Goal: Task Accomplishment & Management: Complete application form

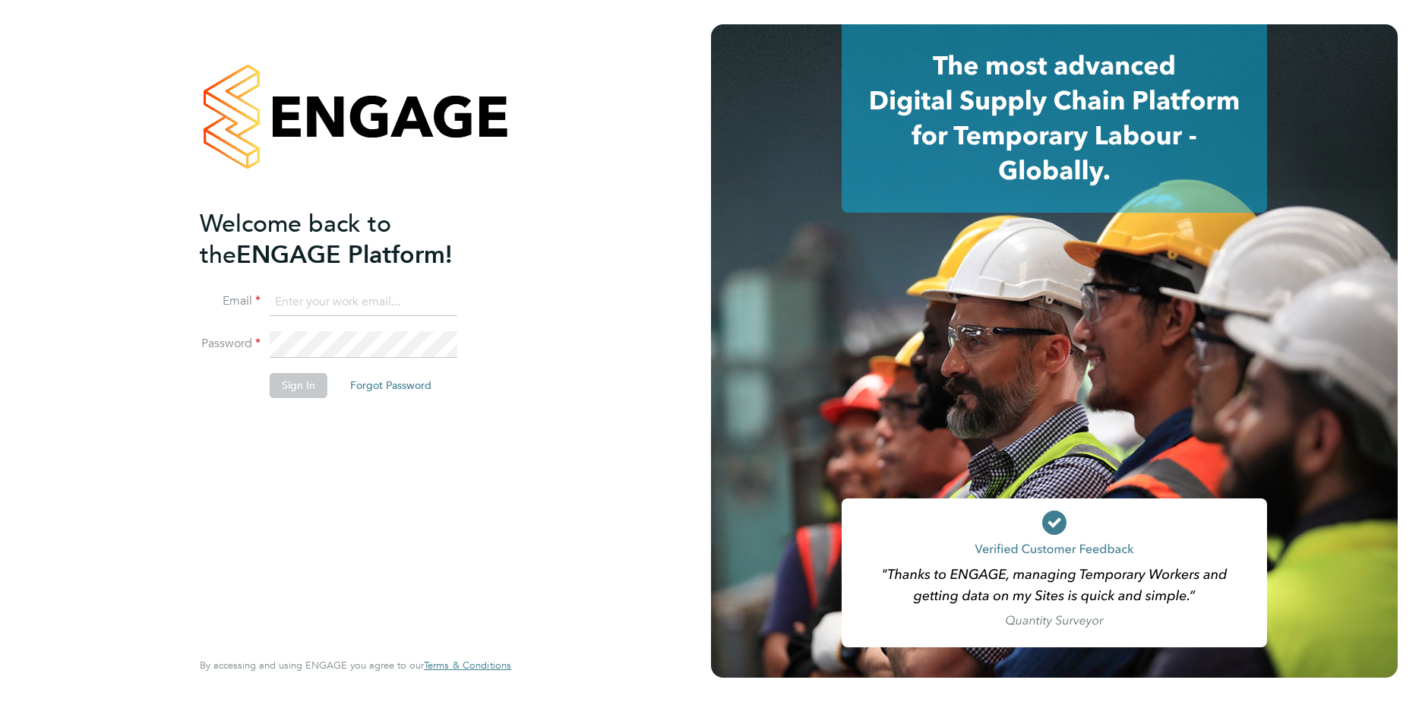
drag, startPoint x: 336, startPoint y: 312, endPoint x: 334, endPoint y: 304, distance: 8.7
click at [336, 311] on input at bounding box center [364, 302] width 188 height 27
type input "[EMAIL_ADDRESS][DOMAIN_NAME]"
click at [313, 395] on button "Sign In" at bounding box center [299, 385] width 58 height 24
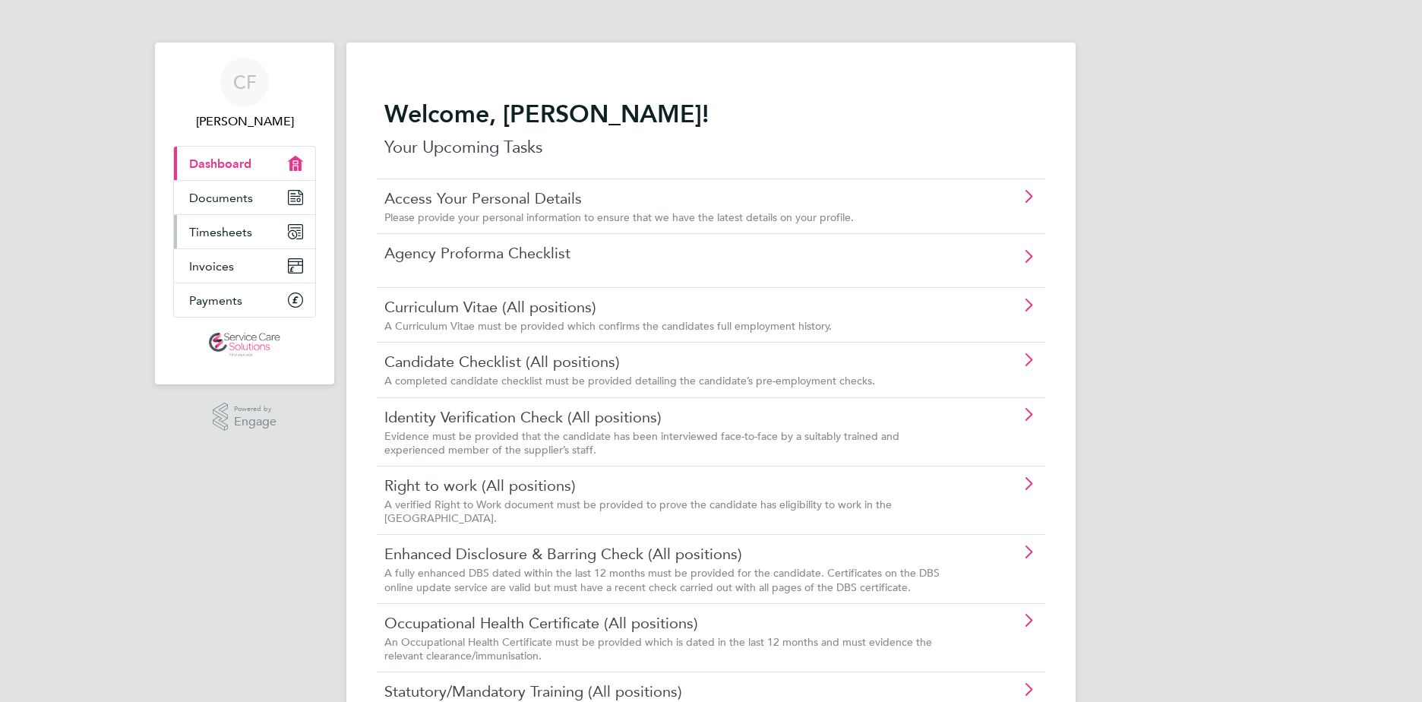
click at [232, 235] on span "Timesheets" at bounding box center [220, 232] width 63 height 14
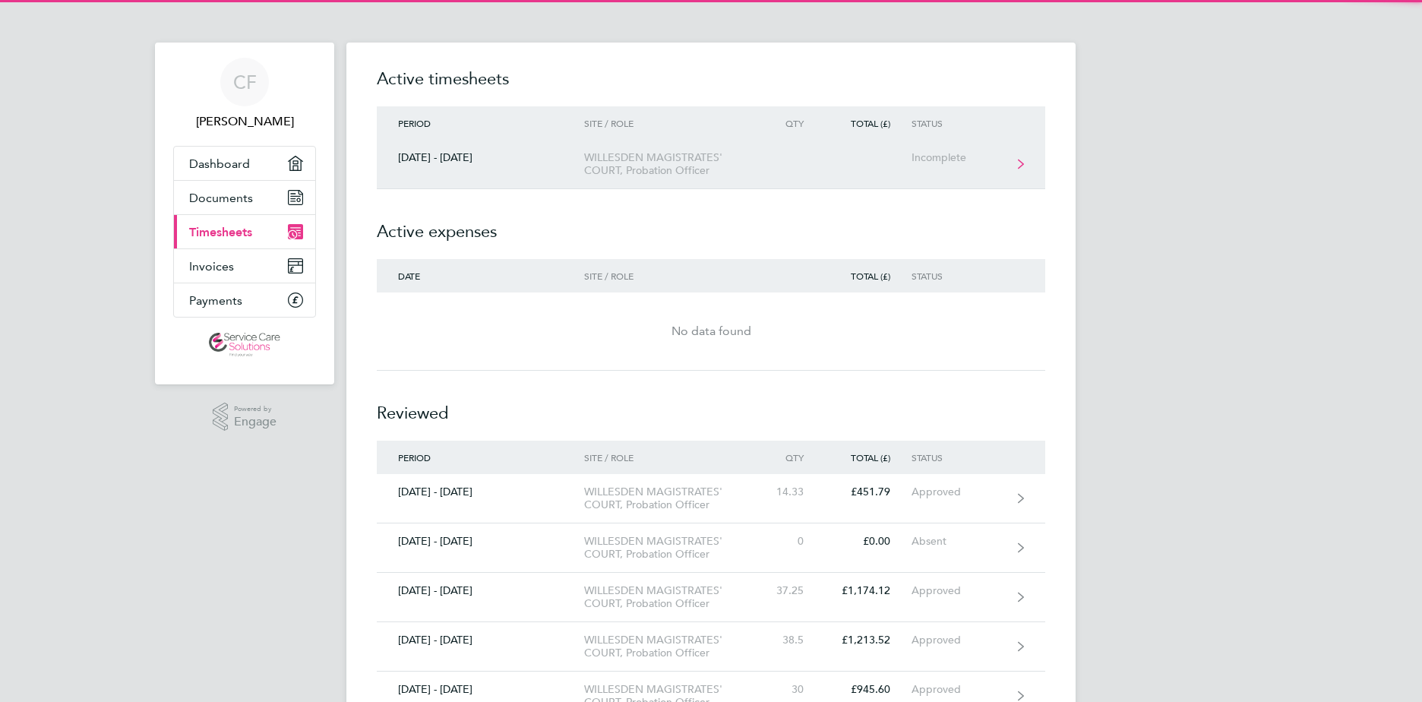
click at [809, 162] on link "[DATE] - [DATE] WILLESDEN MAGISTRATES' COURT, Probation Officer Incomplete" at bounding box center [711, 164] width 668 height 49
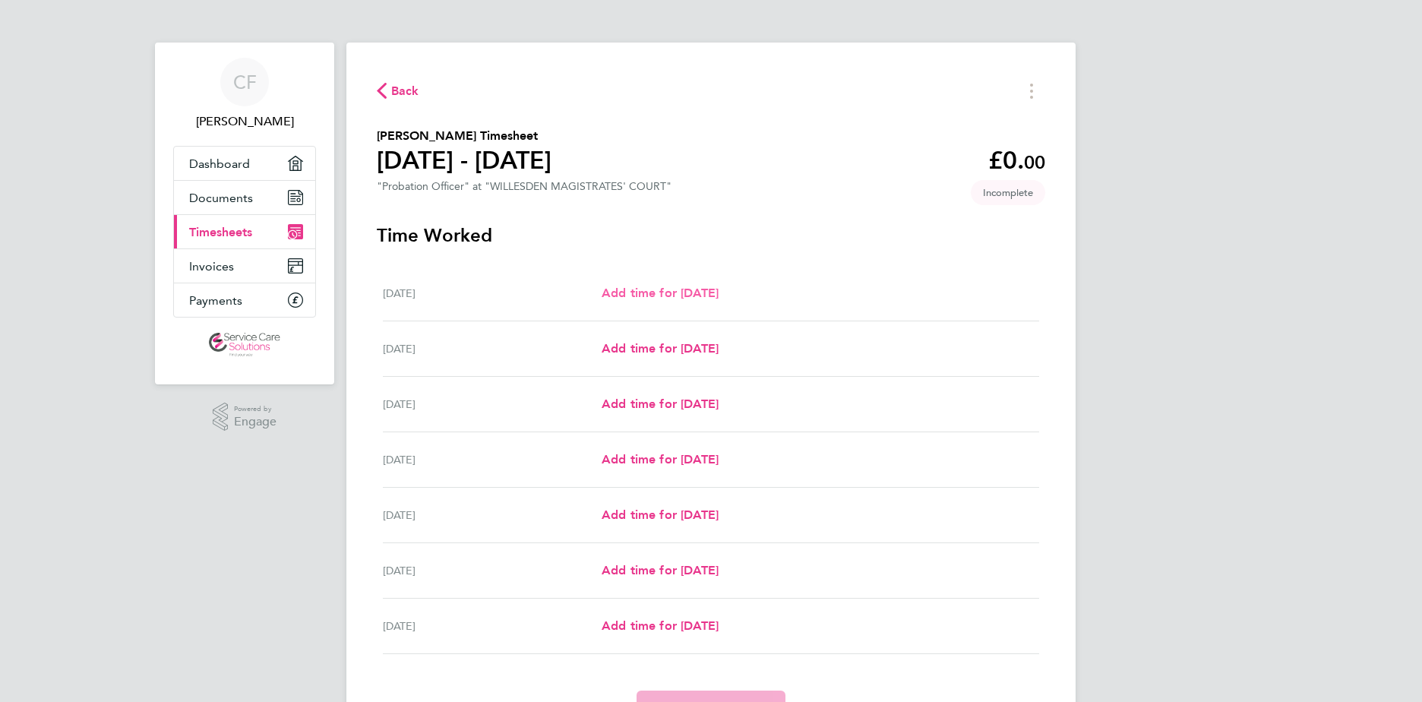
click at [677, 287] on span "Add time for [DATE]" at bounding box center [659, 293] width 117 height 14
select select "30"
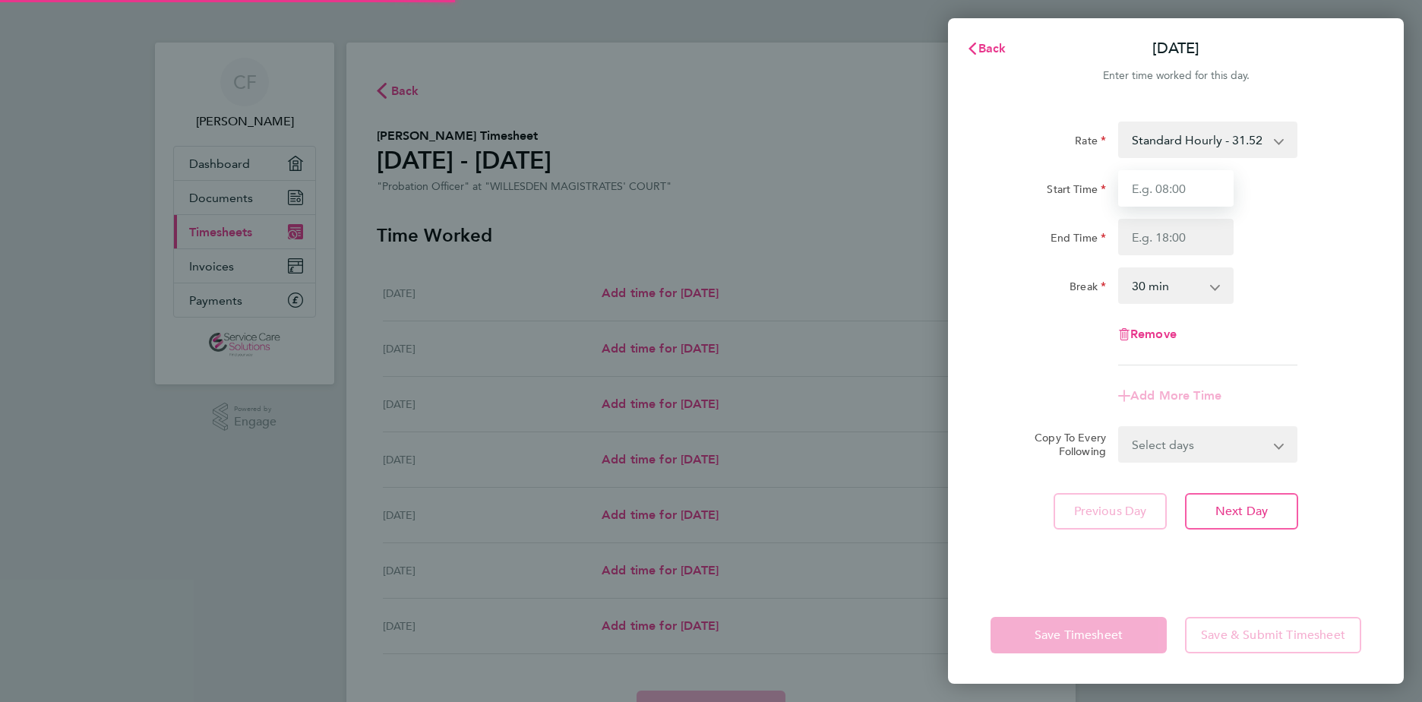
click at [1194, 182] on input "Start Time" at bounding box center [1175, 188] width 115 height 36
type input "09:0"
click at [1138, 243] on input "End Time" at bounding box center [1175, 237] width 115 height 36
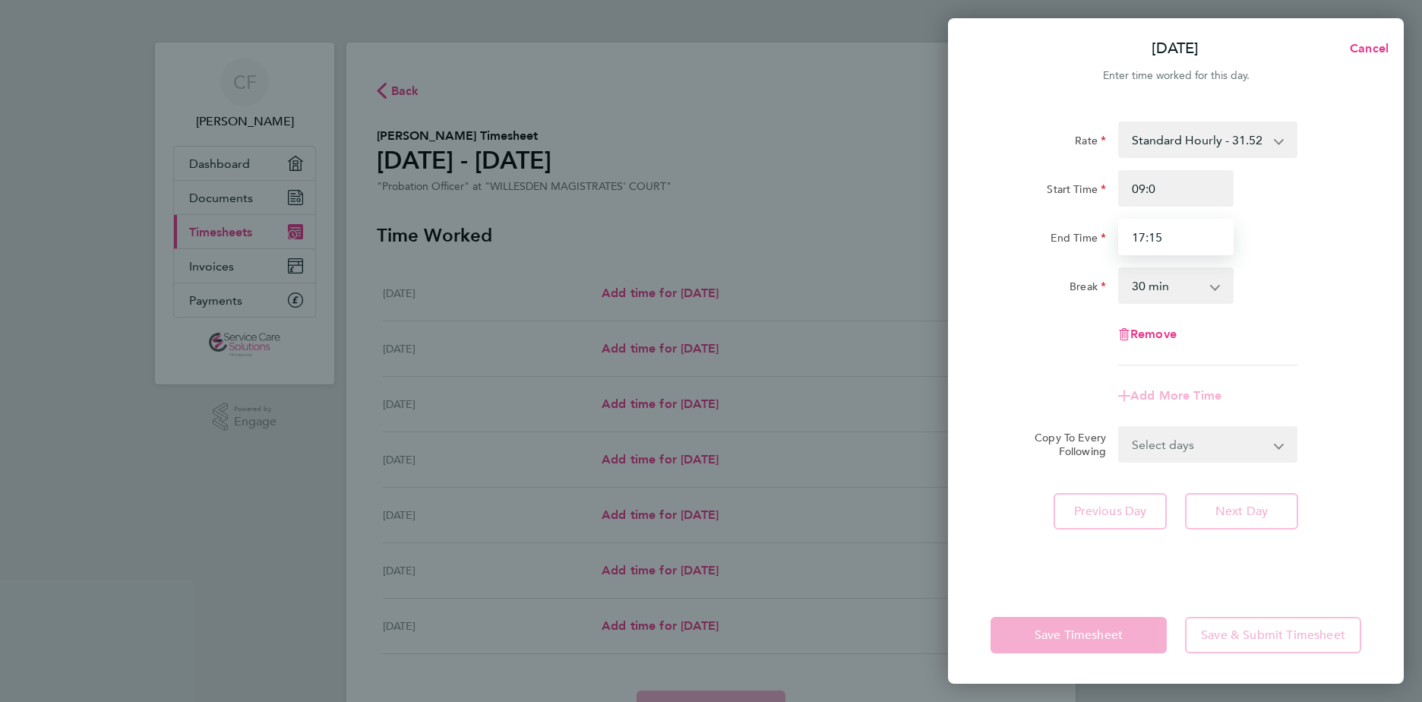
type input "17:15"
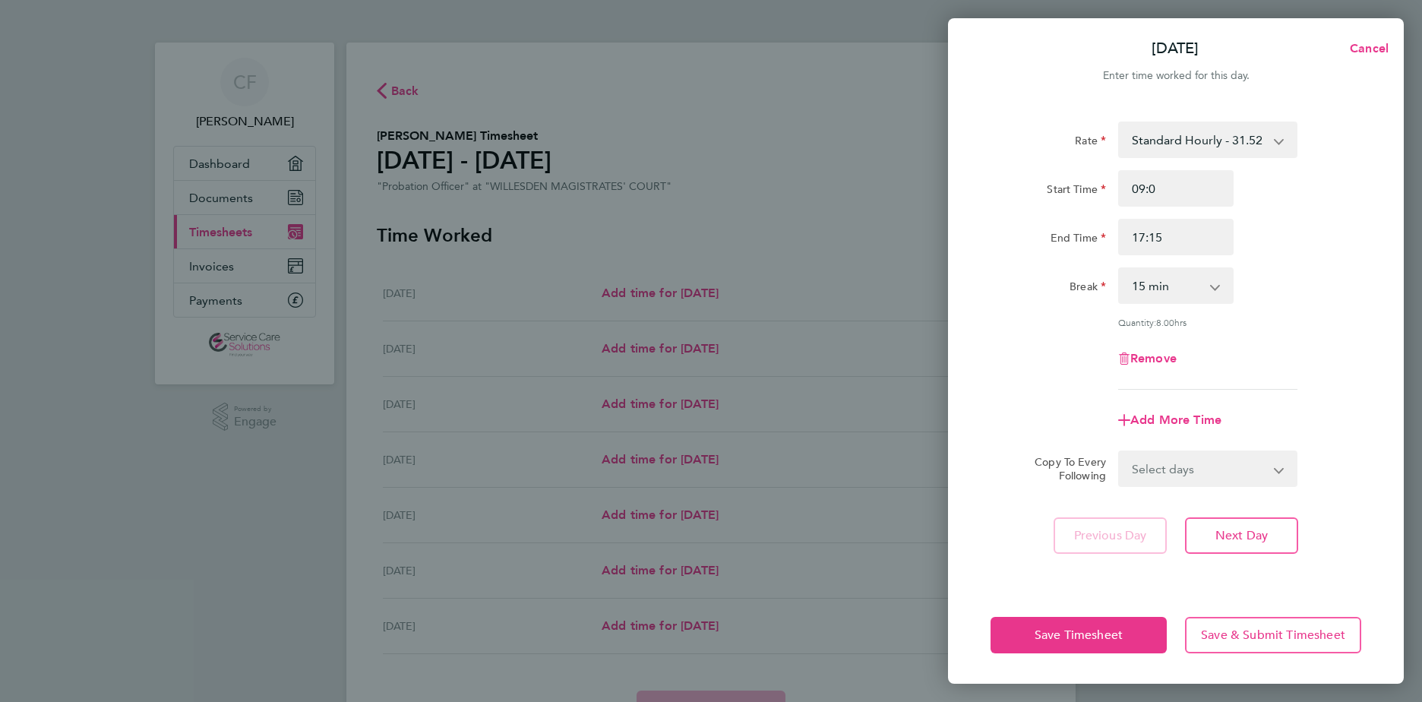
click at [1295, 285] on div "Break 0 min 15 min 30 min 45 min 60 min 75 min 90 min" at bounding box center [1175, 285] width 383 height 36
click at [1211, 295] on select "0 min 15 min 30 min 45 min 60 min 75 min 90 min" at bounding box center [1166, 285] width 94 height 33
select select "60"
click at [1119, 269] on select "0 min 15 min 30 min 45 min 60 min 75 min 90 min" at bounding box center [1166, 285] width 94 height 33
click at [1346, 319] on div "Quantity: 7.25 hrs" at bounding box center [1175, 322] width 383 height 12
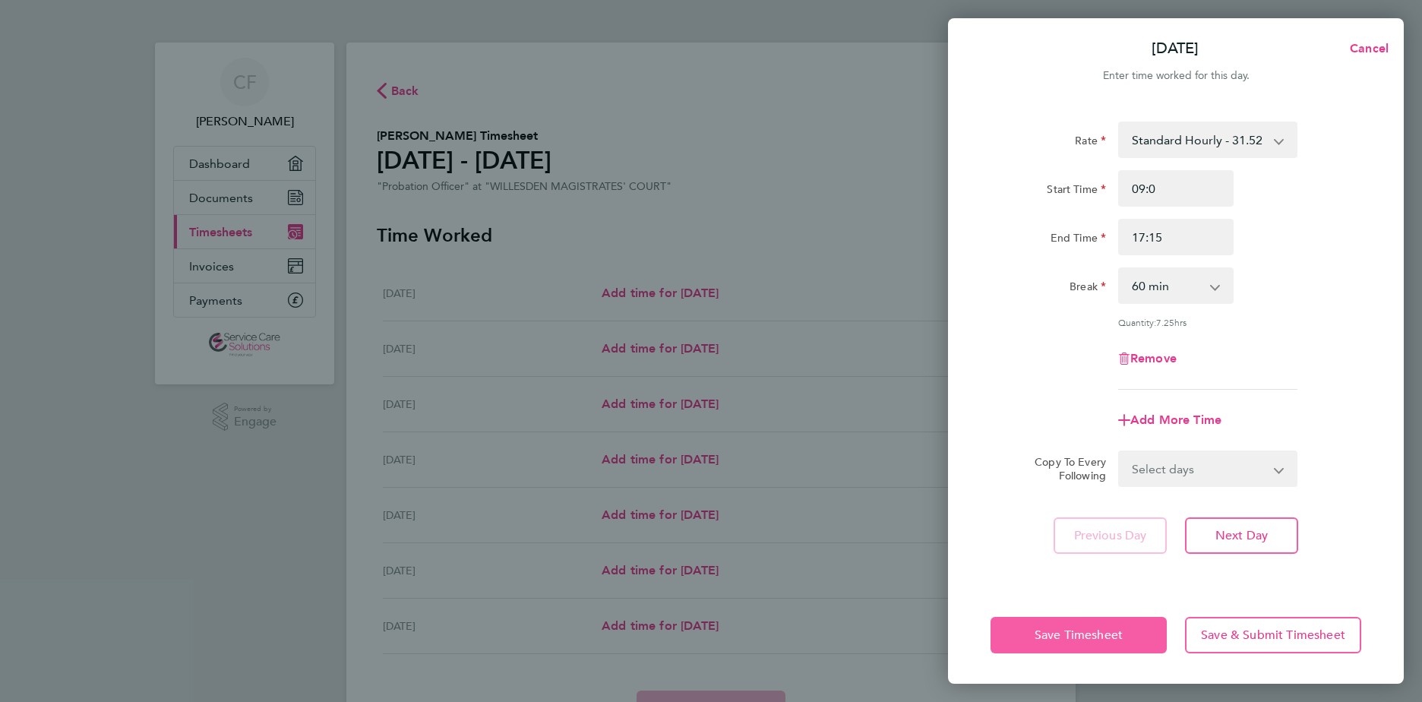
click at [1096, 637] on span "Save Timesheet" at bounding box center [1078, 634] width 88 height 15
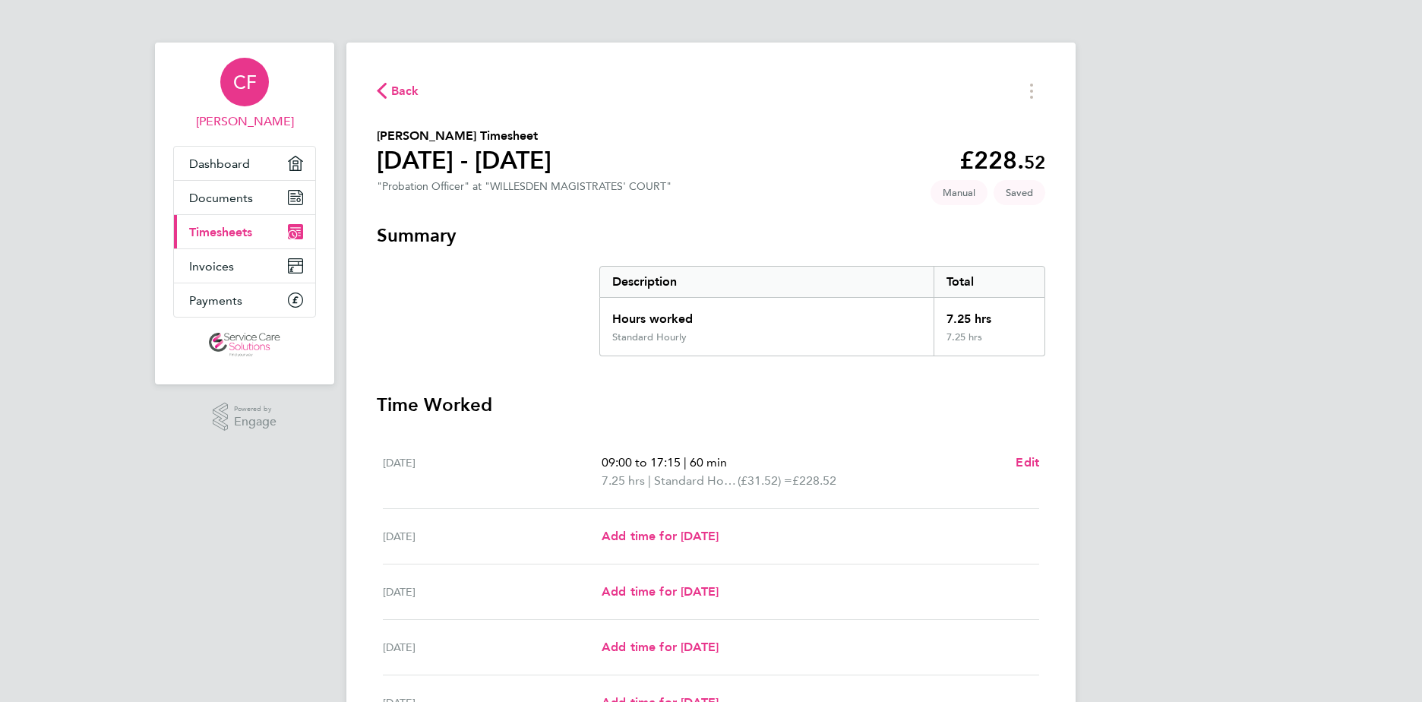
click at [248, 92] on span "CF" at bounding box center [245, 82] width 24 height 20
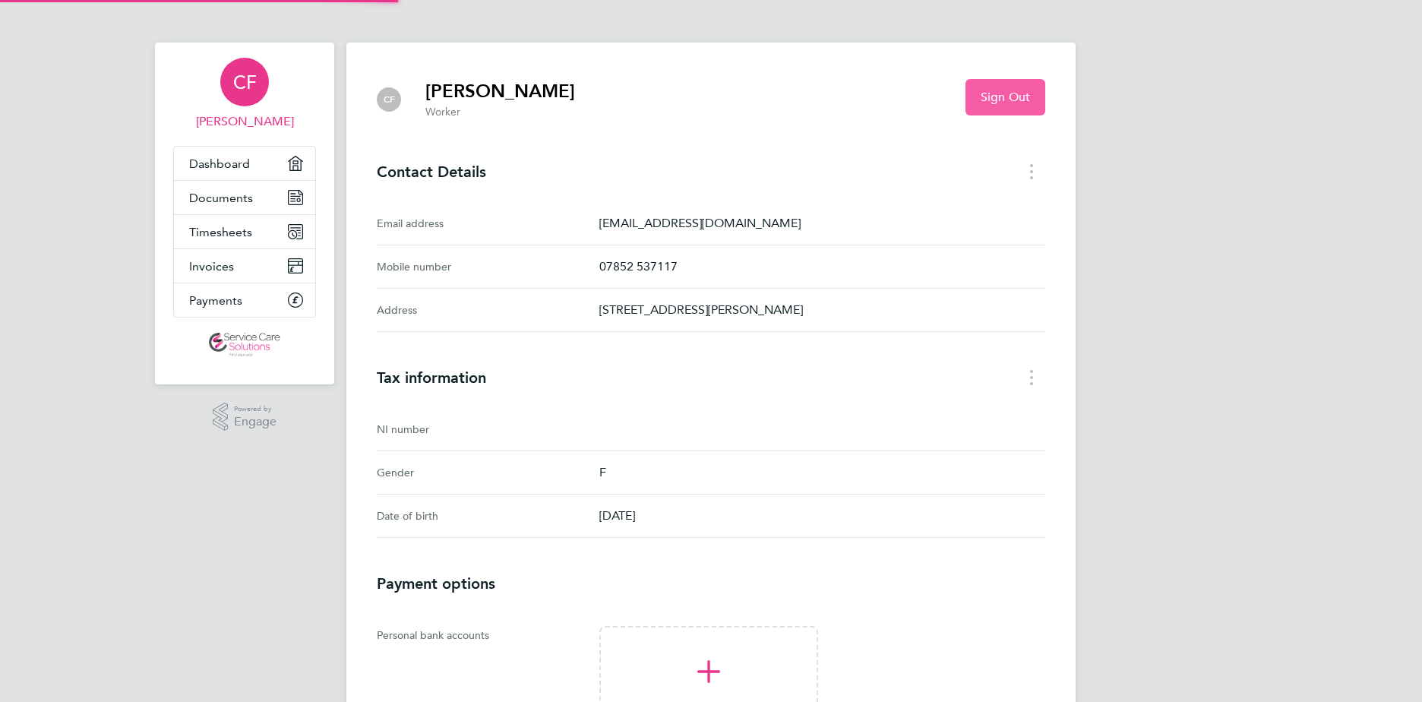
click at [1015, 103] on span "Sign Out" at bounding box center [1004, 97] width 49 height 15
